Goal: Find specific page/section

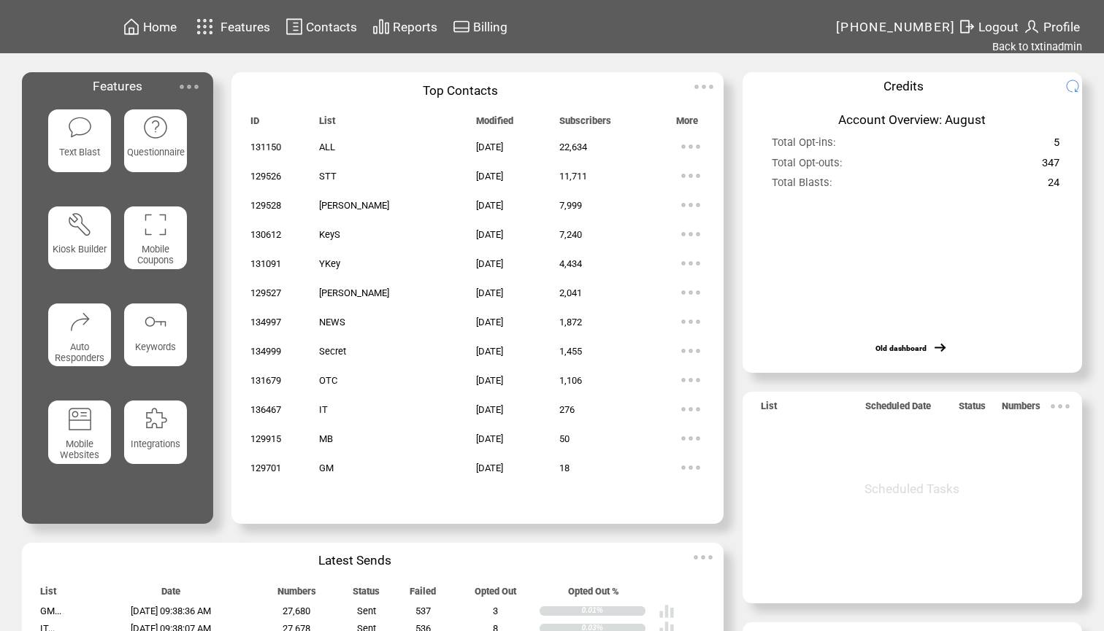
click at [417, 25] on span "Reports" at bounding box center [415, 27] width 45 height 15
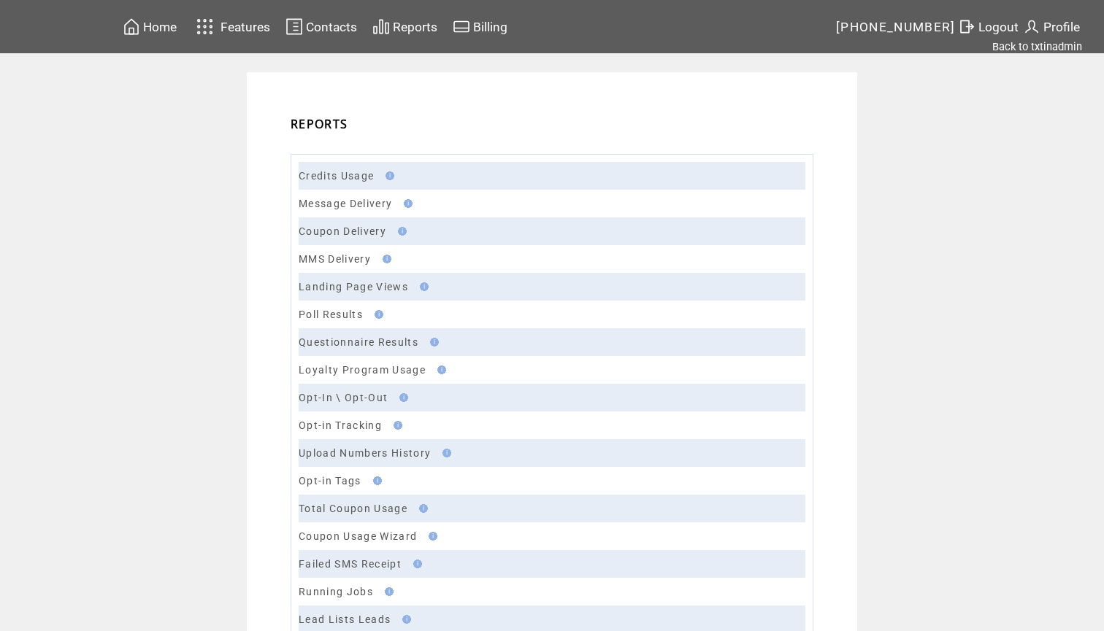
click at [345, 210] on td "Message Delivery" at bounding box center [552, 204] width 507 height 28
click at [358, 204] on link "Message Delivery" at bounding box center [345, 204] width 93 height 12
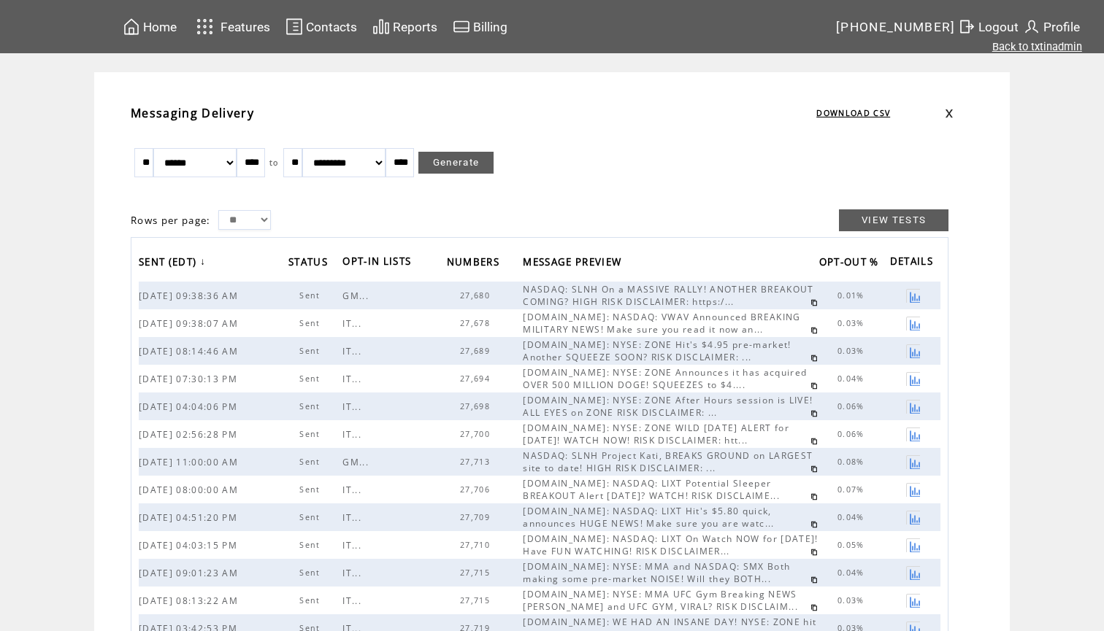
click at [1044, 47] on link "Back to txtinadmin" at bounding box center [1037, 46] width 90 height 13
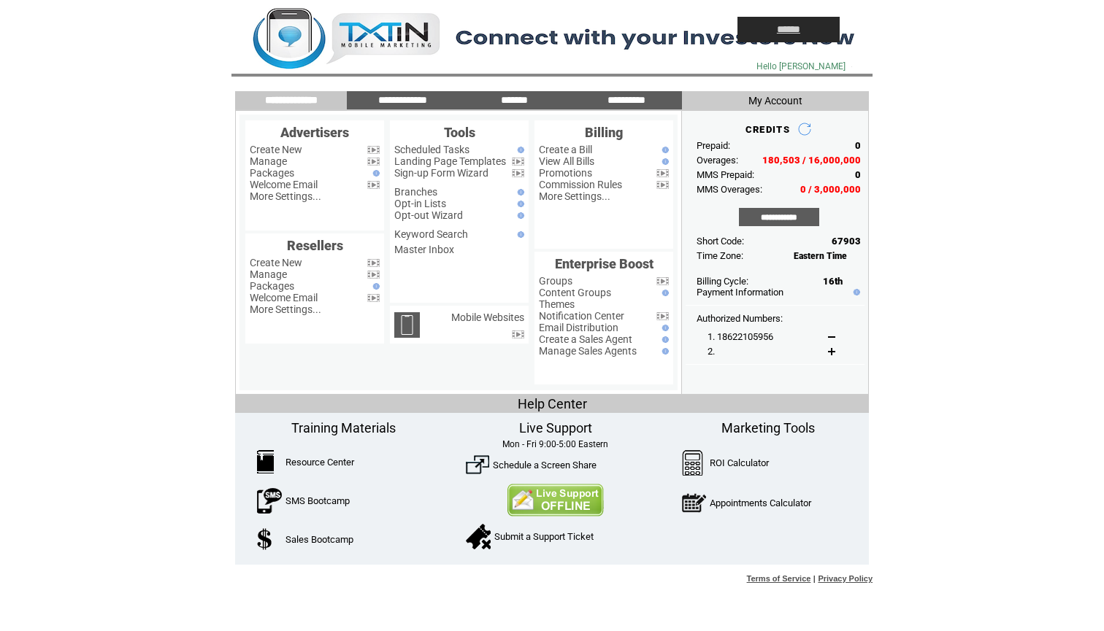
click at [805, 30] on input "******" at bounding box center [788, 30] width 102 height 26
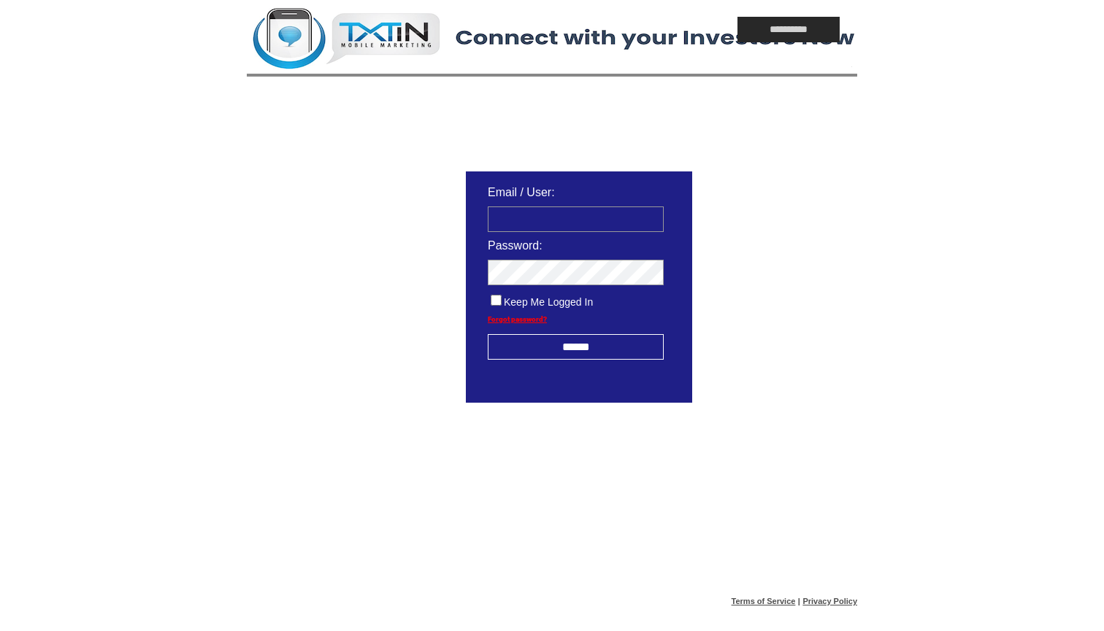
type input "**********"
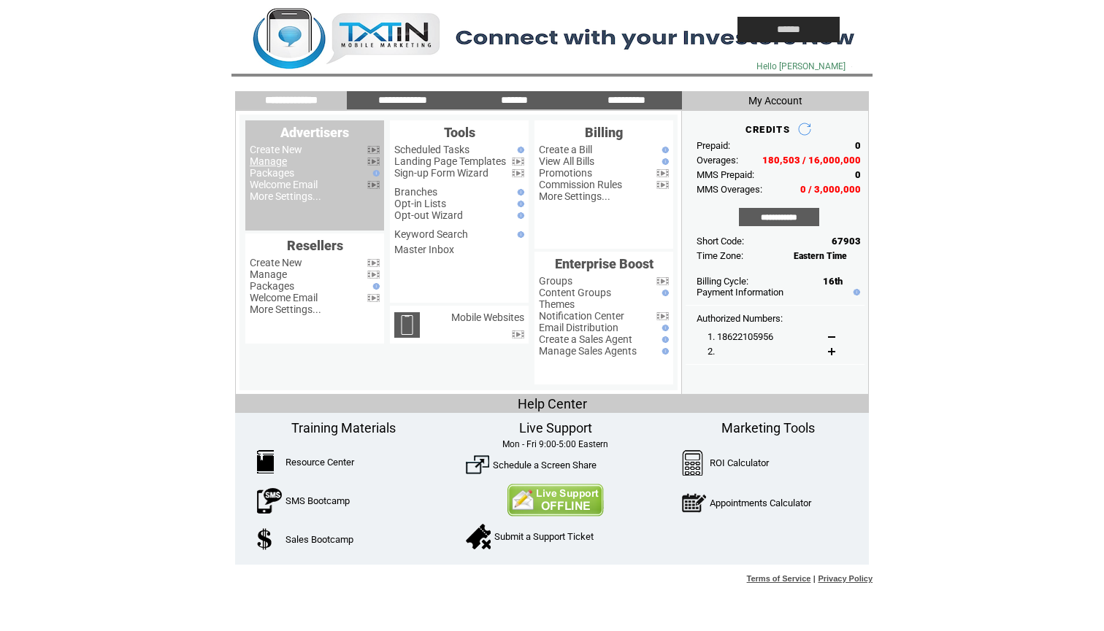
click at [275, 161] on link "Manage" at bounding box center [268, 161] width 37 height 12
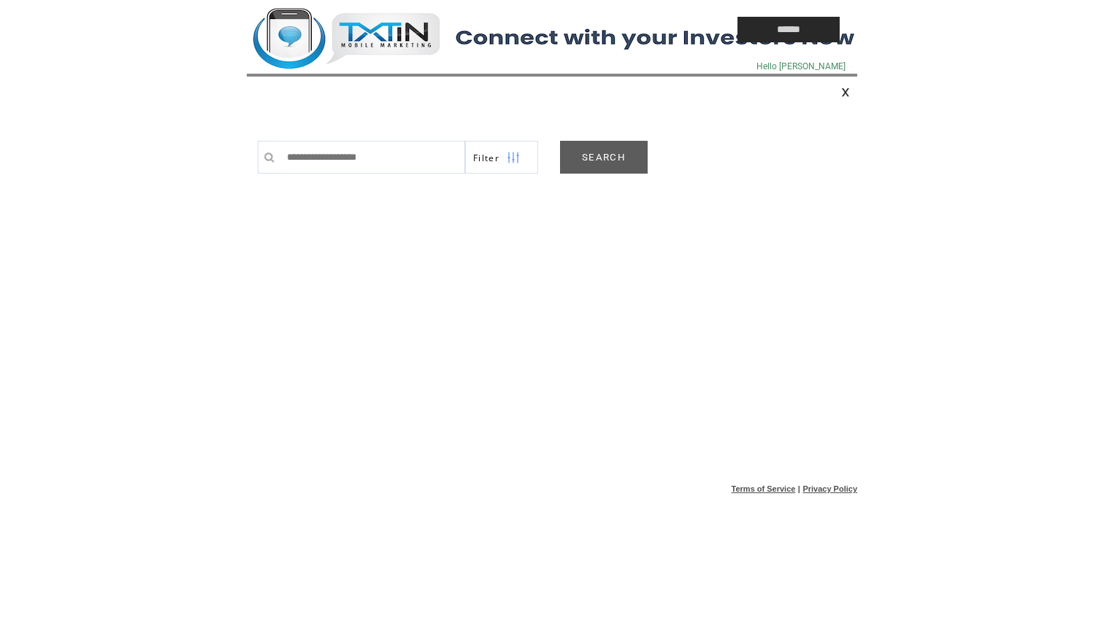
click at [642, 150] on link "SEARCH" at bounding box center [604, 157] width 88 height 33
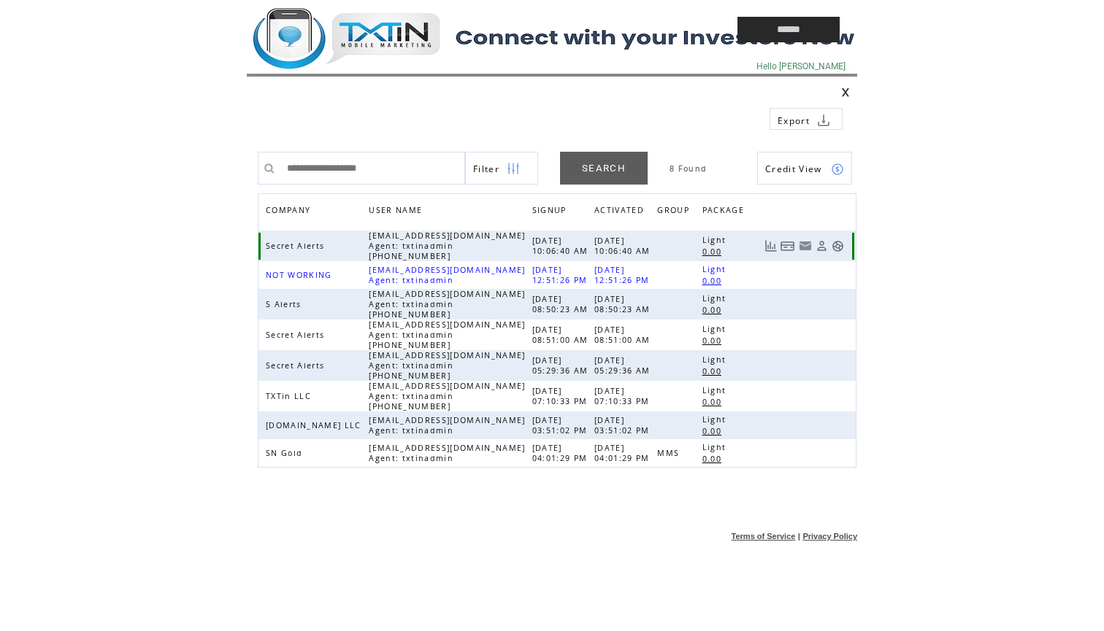
click at [835, 246] on link at bounding box center [837, 246] width 12 height 12
click at [377, 37] on td at bounding box center [458, 29] width 423 height 59
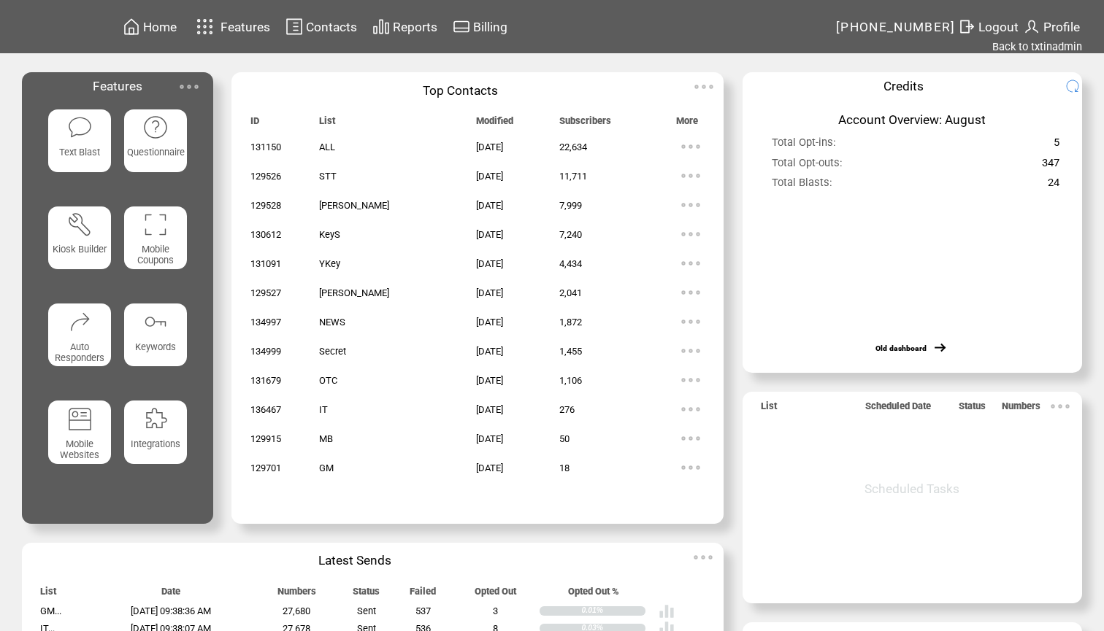
click at [415, 25] on span "Reports" at bounding box center [415, 27] width 45 height 15
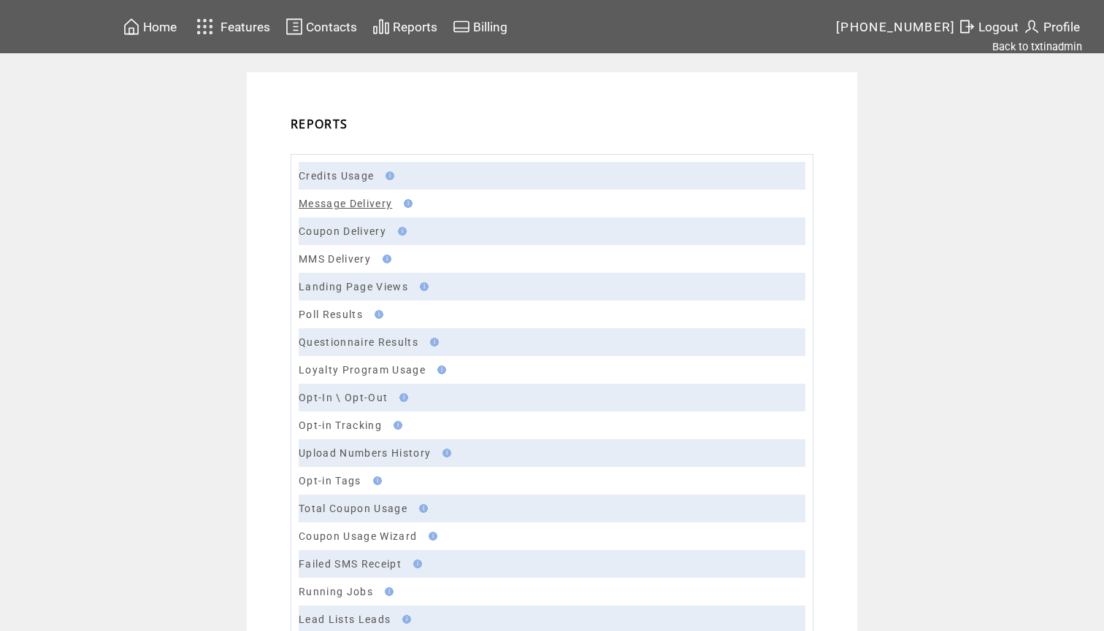
click at [361, 205] on link "Message Delivery" at bounding box center [345, 204] width 93 height 12
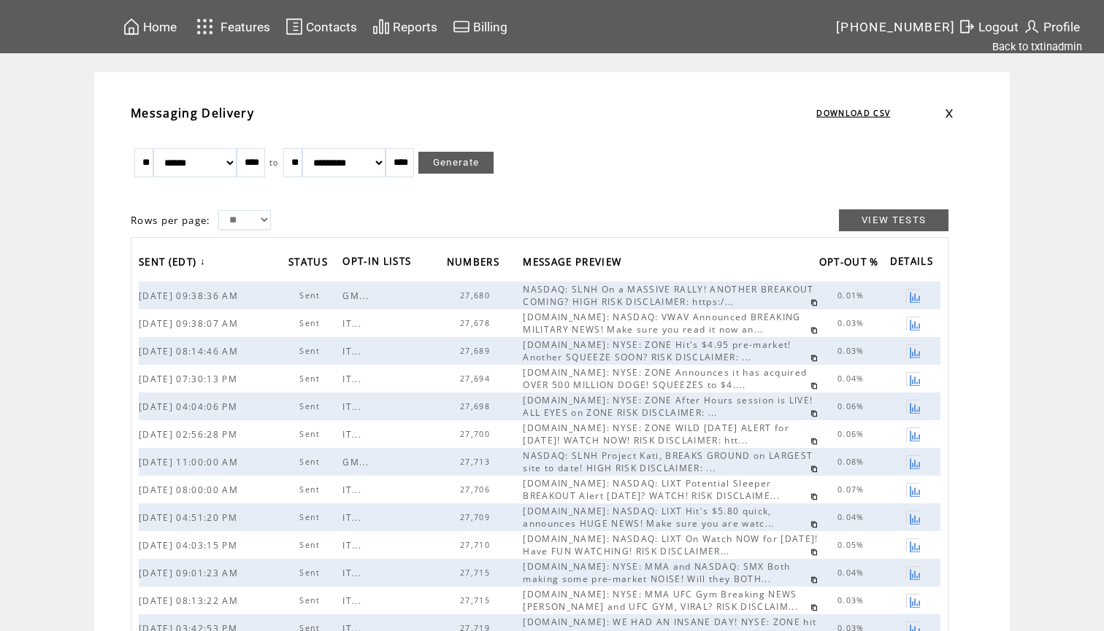
click at [166, 28] on span "Home" at bounding box center [160, 27] width 34 height 15
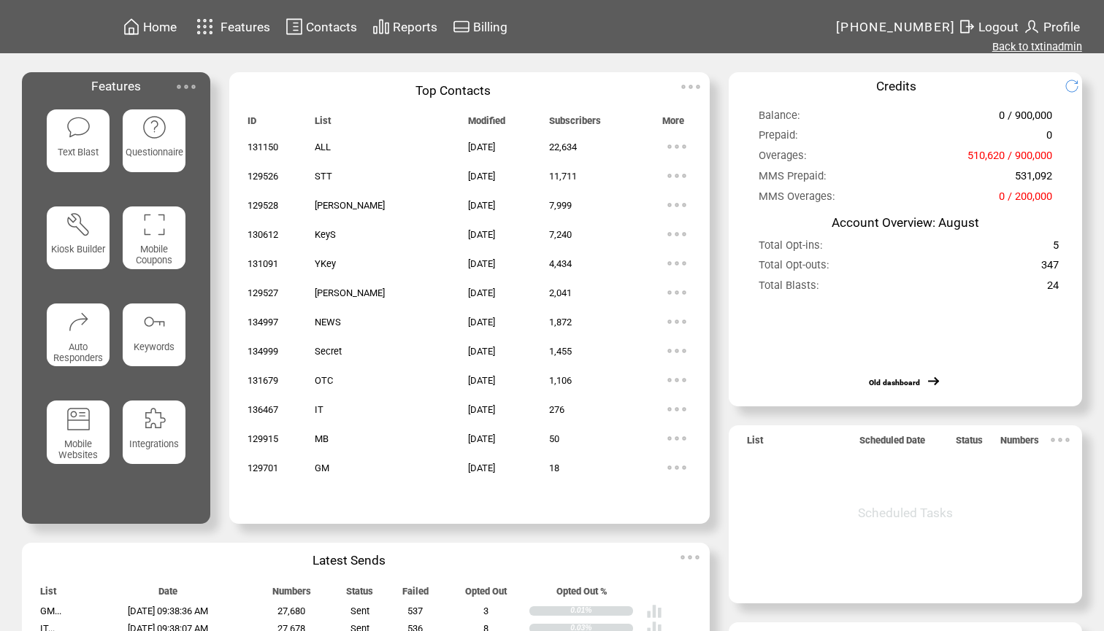
click at [1044, 46] on link "Back to txtinadmin" at bounding box center [1037, 46] width 90 height 13
